Goal: Task Accomplishment & Management: Manage account settings

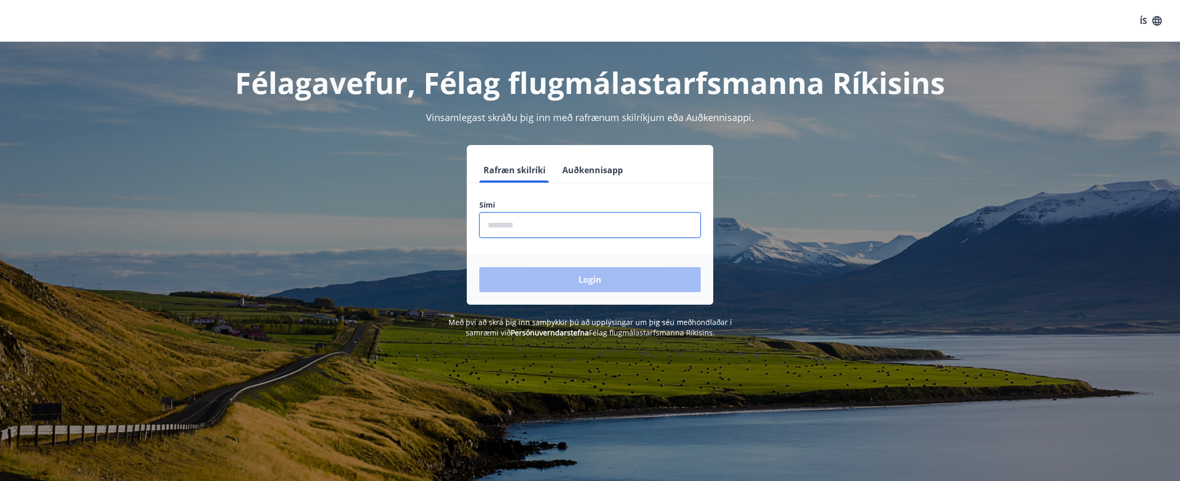
click at [494, 219] on input "phone" at bounding box center [589, 225] width 221 height 26
type input "********"
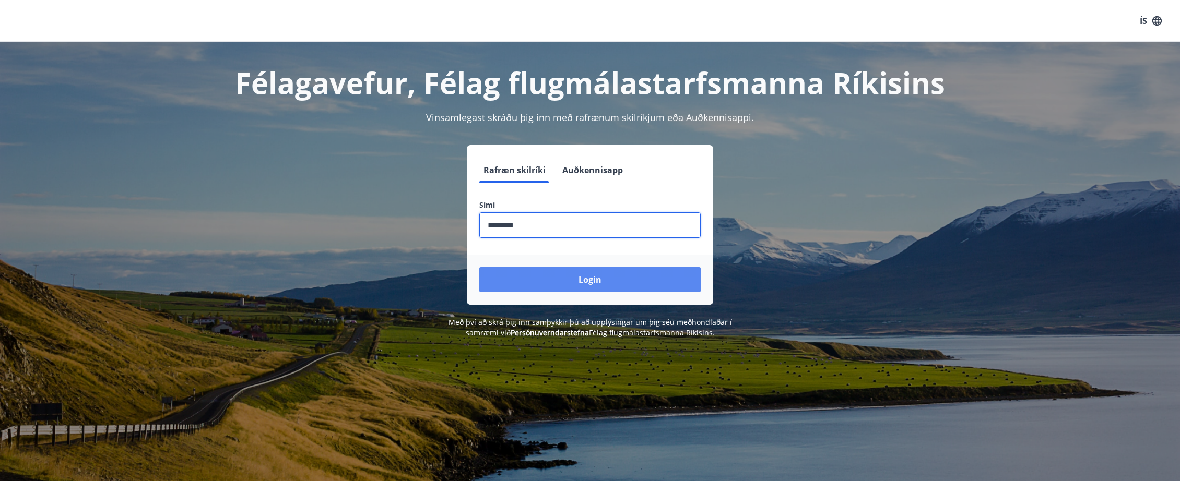
click at [560, 276] on button "Login" at bounding box center [589, 279] width 221 height 25
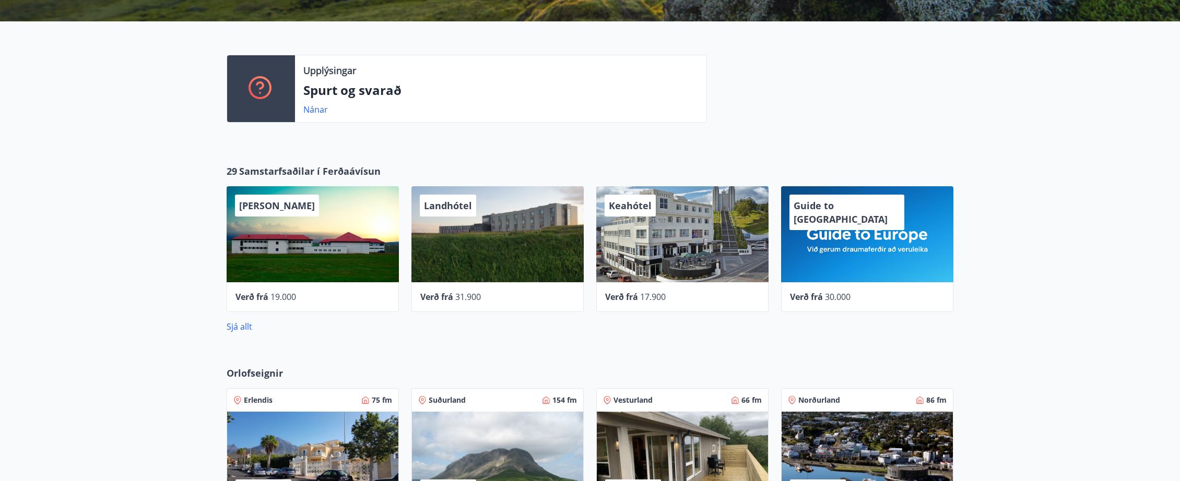
scroll to position [209, 0]
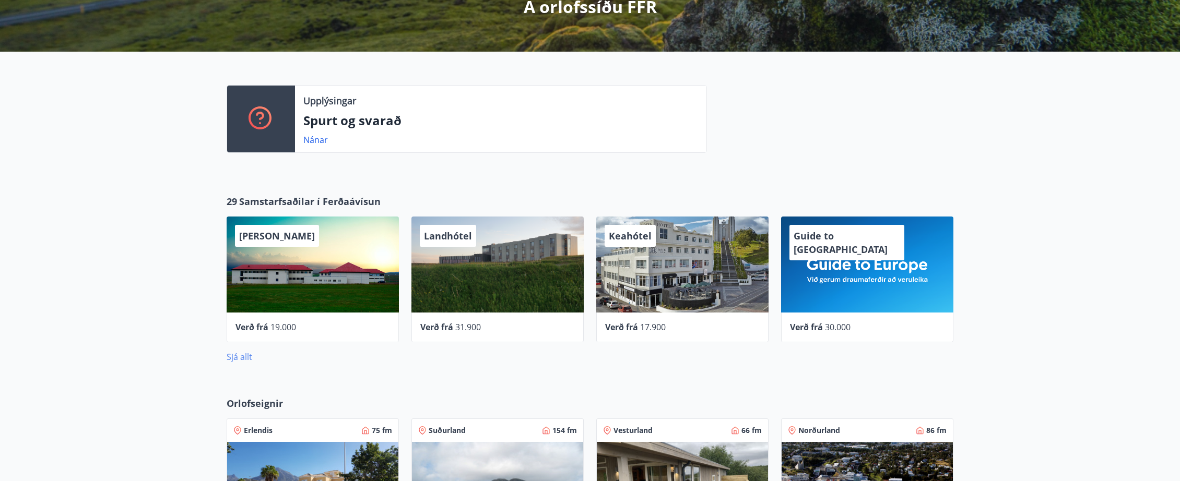
click at [244, 357] on link "Sjá allt" at bounding box center [240, 356] width 26 height 11
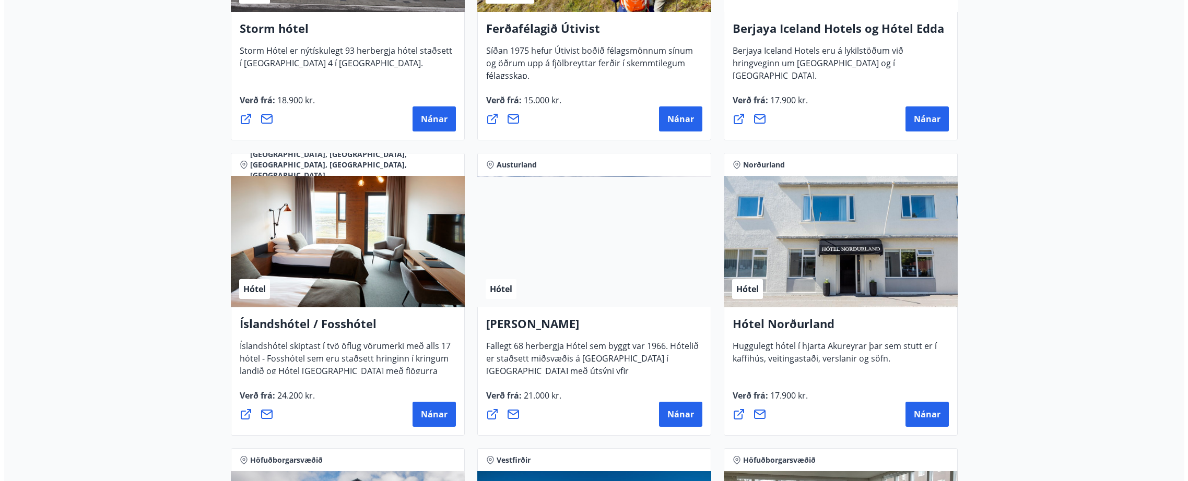
scroll to position [1253, 0]
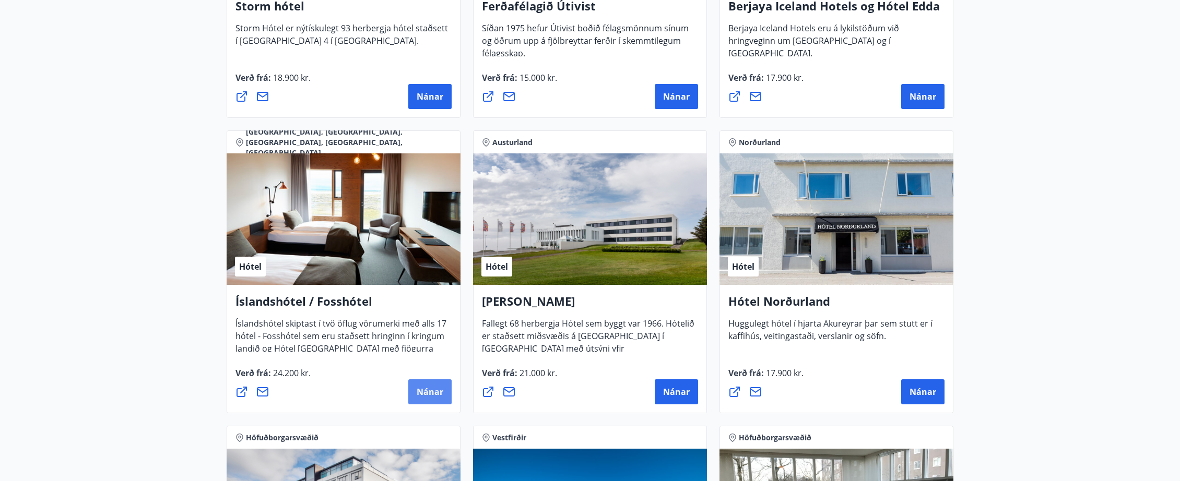
click at [419, 387] on span "Nánar" at bounding box center [430, 391] width 27 height 11
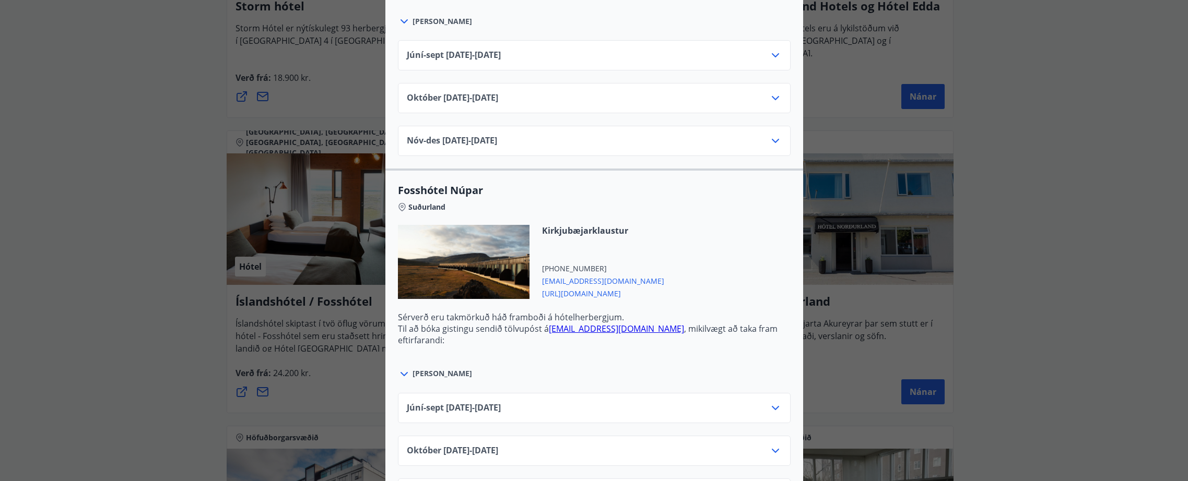
scroll to position [3249, 0]
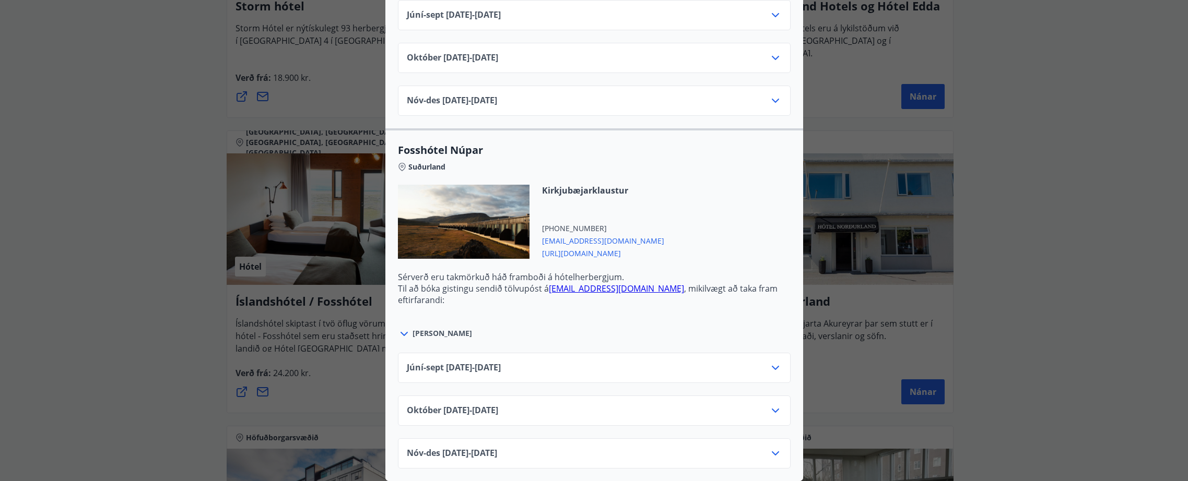
click at [769, 362] on icon at bounding box center [775, 368] width 13 height 13
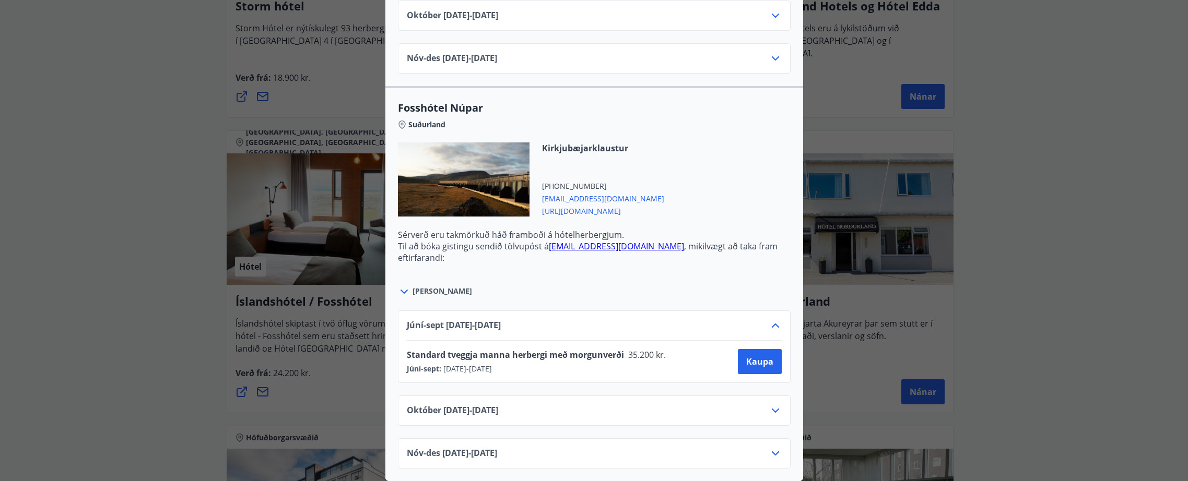
scroll to position [3014, 0]
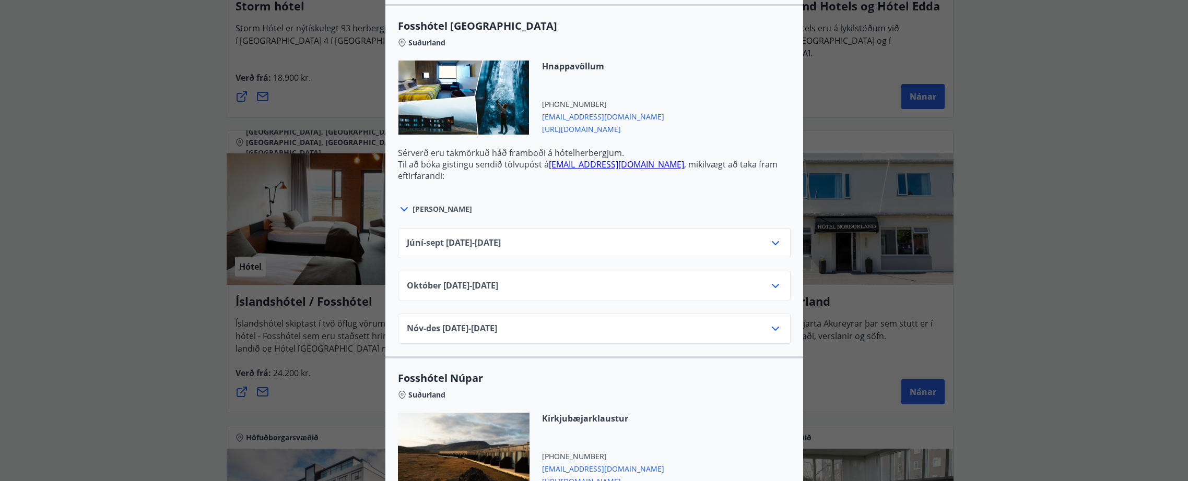
click at [1075, 94] on div "Íslandshótel / Fosshótel Ekki er hægt að nýta Ferðaávísun fyrir bókanir sem eru…" at bounding box center [594, 240] width 1188 height 481
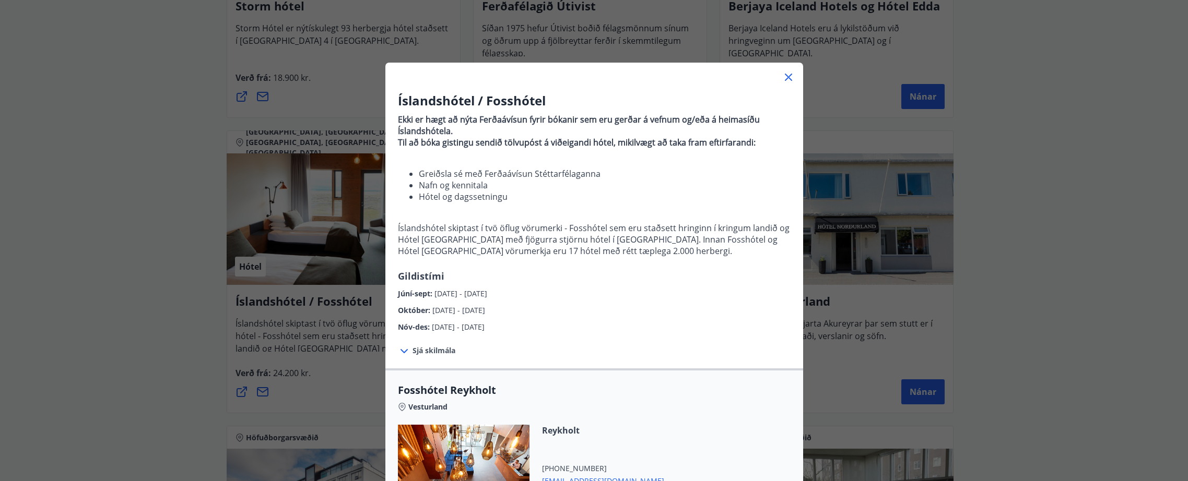
click at [791, 80] on div at bounding box center [594, 73] width 418 height 21
click at [785, 80] on icon at bounding box center [788, 77] width 13 height 13
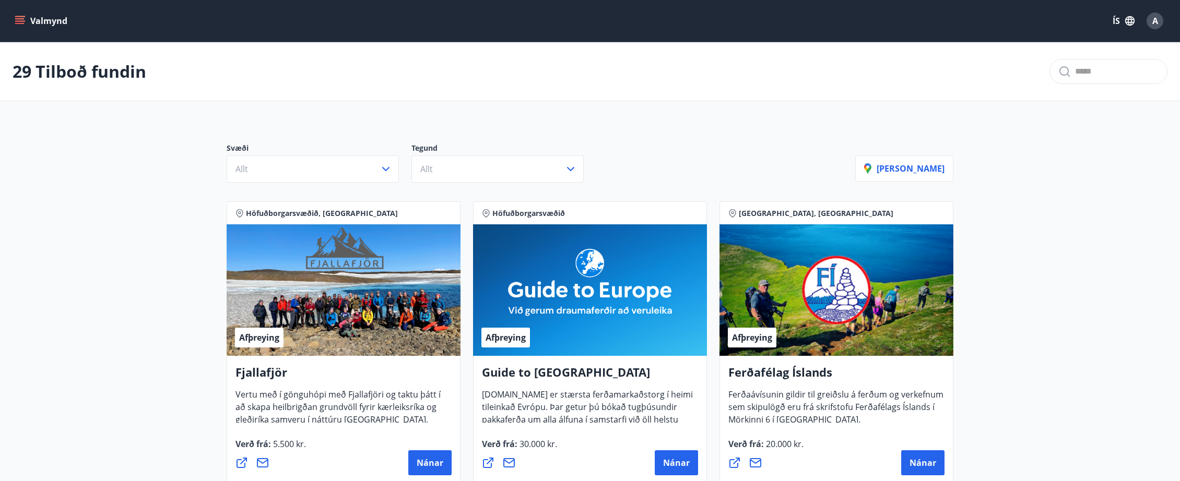
click at [1162, 19] on div "A" at bounding box center [1154, 21] width 17 height 17
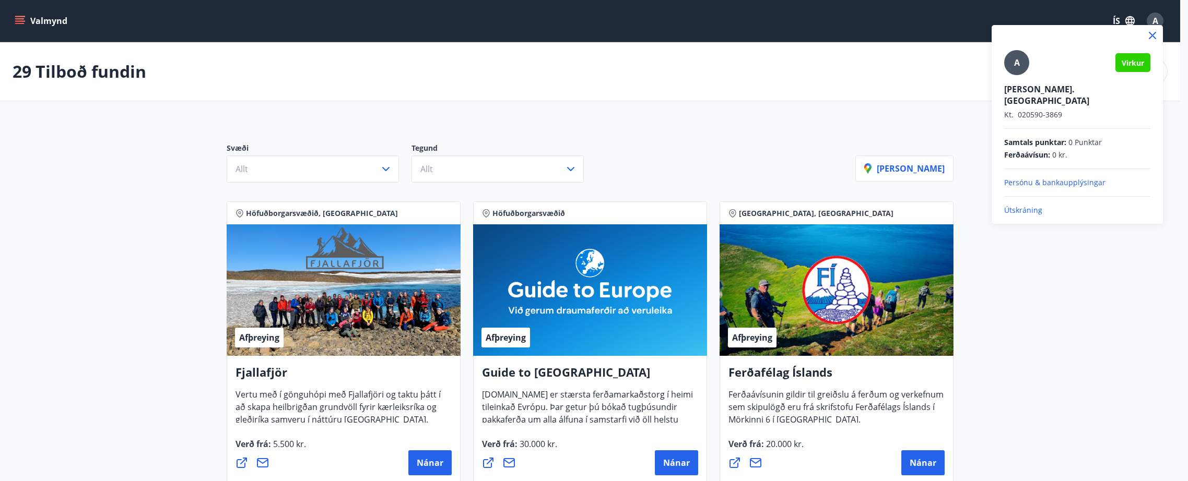
click at [1023, 194] on div "A Virkur [PERSON_NAME]. Færseth Kt. 020590-3869 Samtals punktar : 0 Punktar Fer…" at bounding box center [1077, 132] width 146 height 165
click at [1004, 205] on p "Útskráning" at bounding box center [1077, 210] width 146 height 10
